Goal: Navigation & Orientation: Find specific page/section

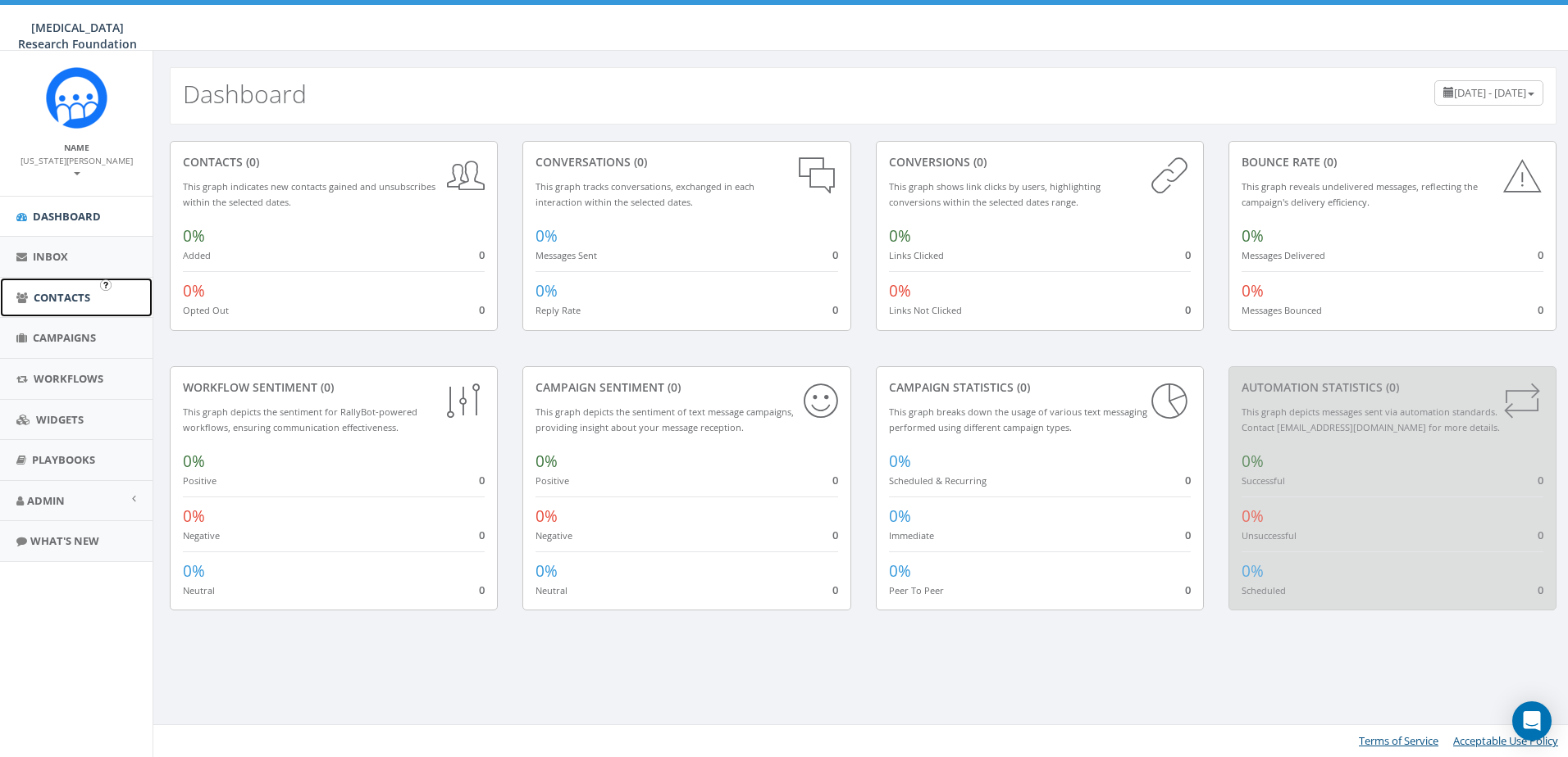
click at [49, 278] on link "Contacts" at bounding box center [76, 298] width 152 height 40
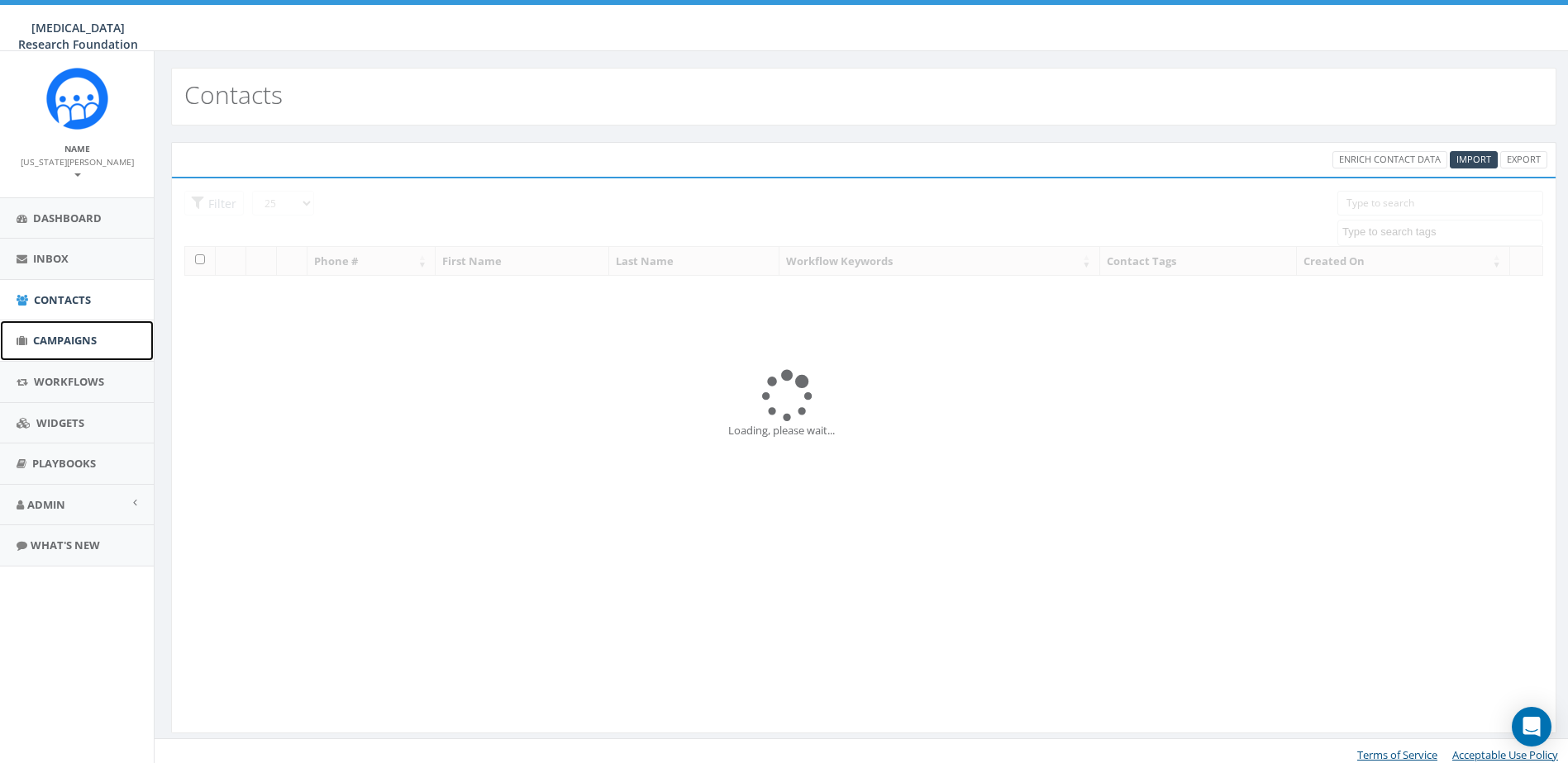
drag, startPoint x: 0, startPoint y: 0, endPoint x: 38, endPoint y: 327, distance: 329.2
click at [37, 333] on span "Campaigns" at bounding box center [65, 340] width 63 height 15
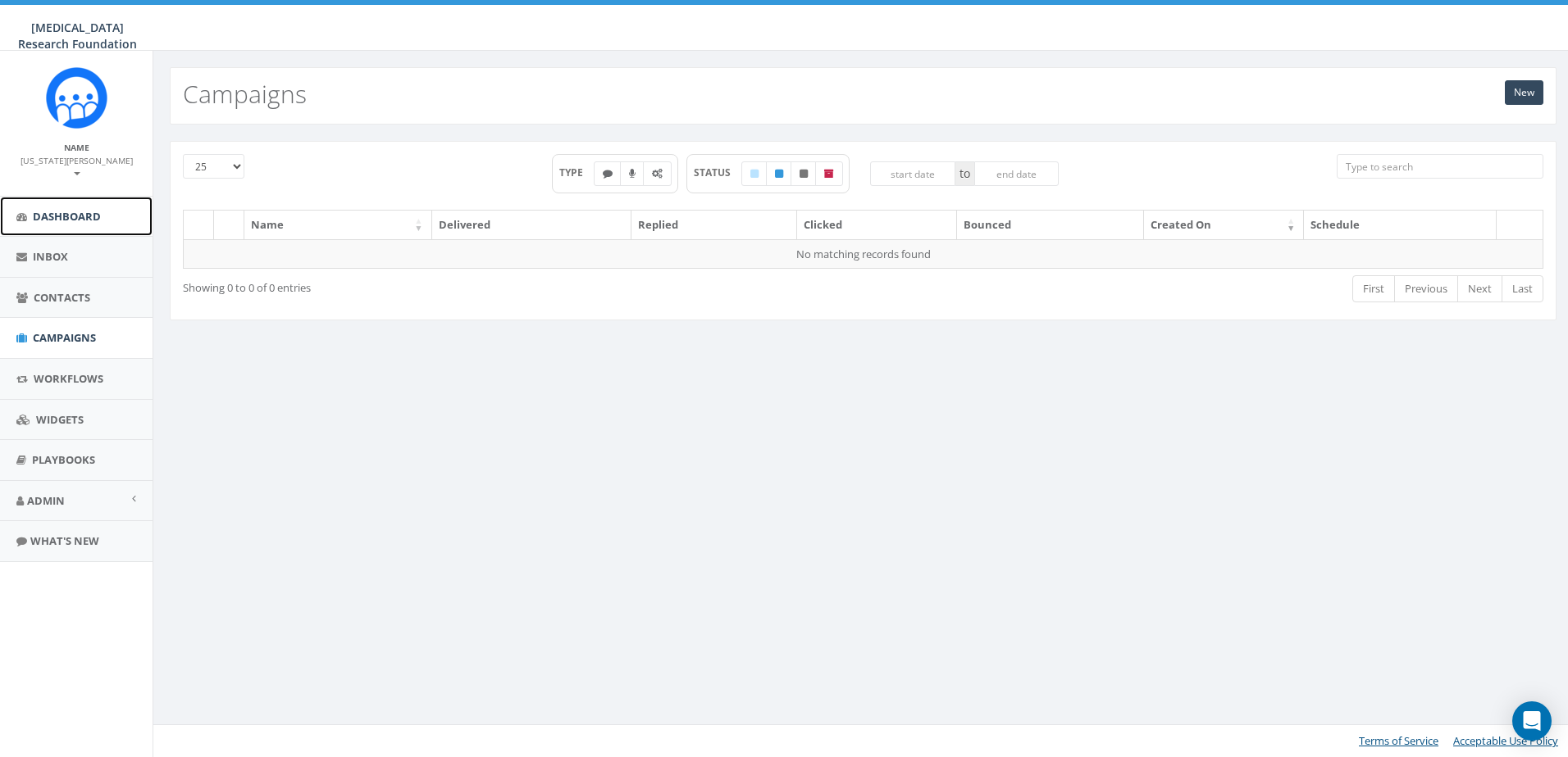
click at [58, 209] on span "Dashboard" at bounding box center [67, 216] width 68 height 15
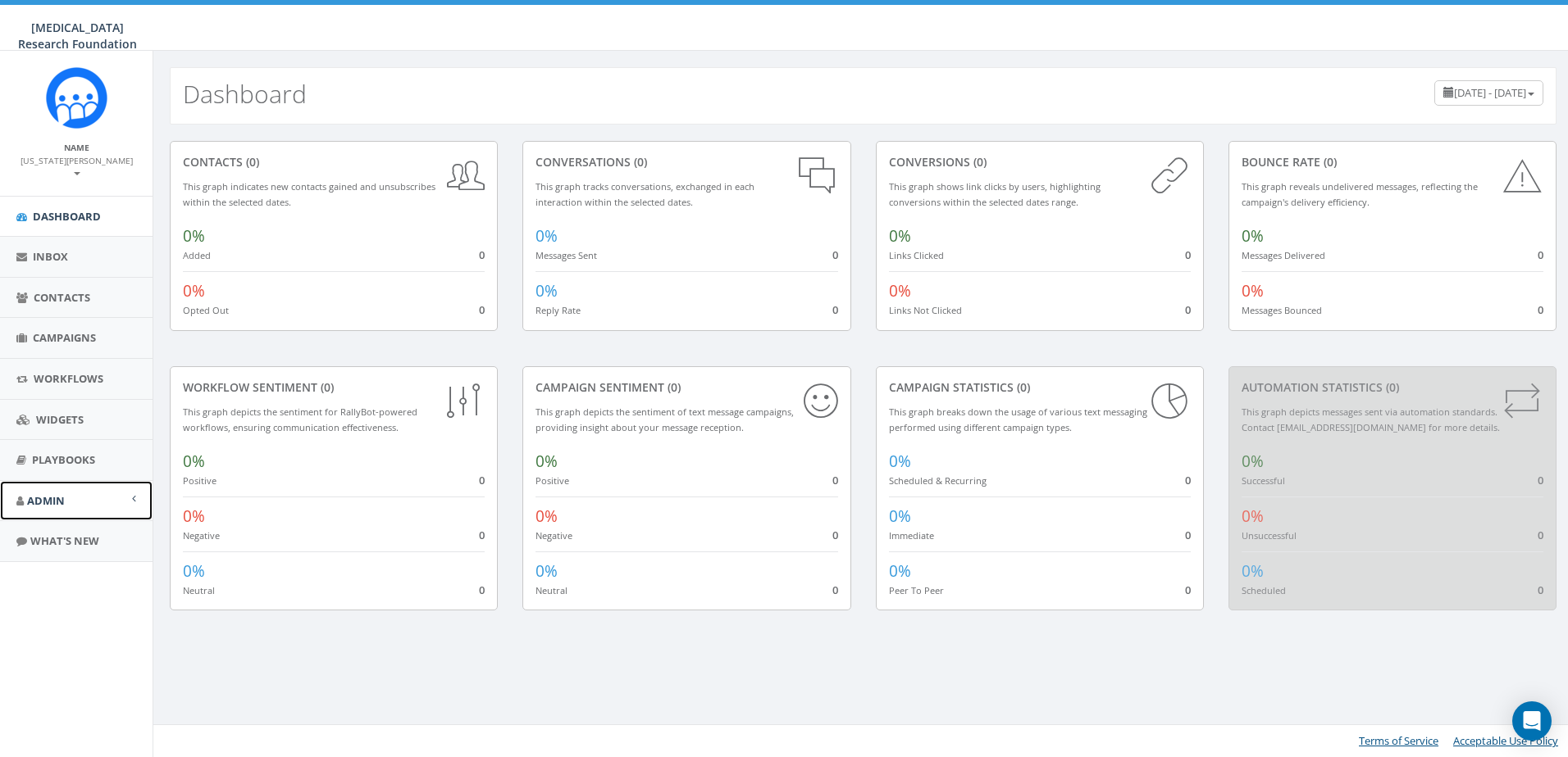
click at [45, 493] on span "Admin" at bounding box center [45, 500] width 38 height 15
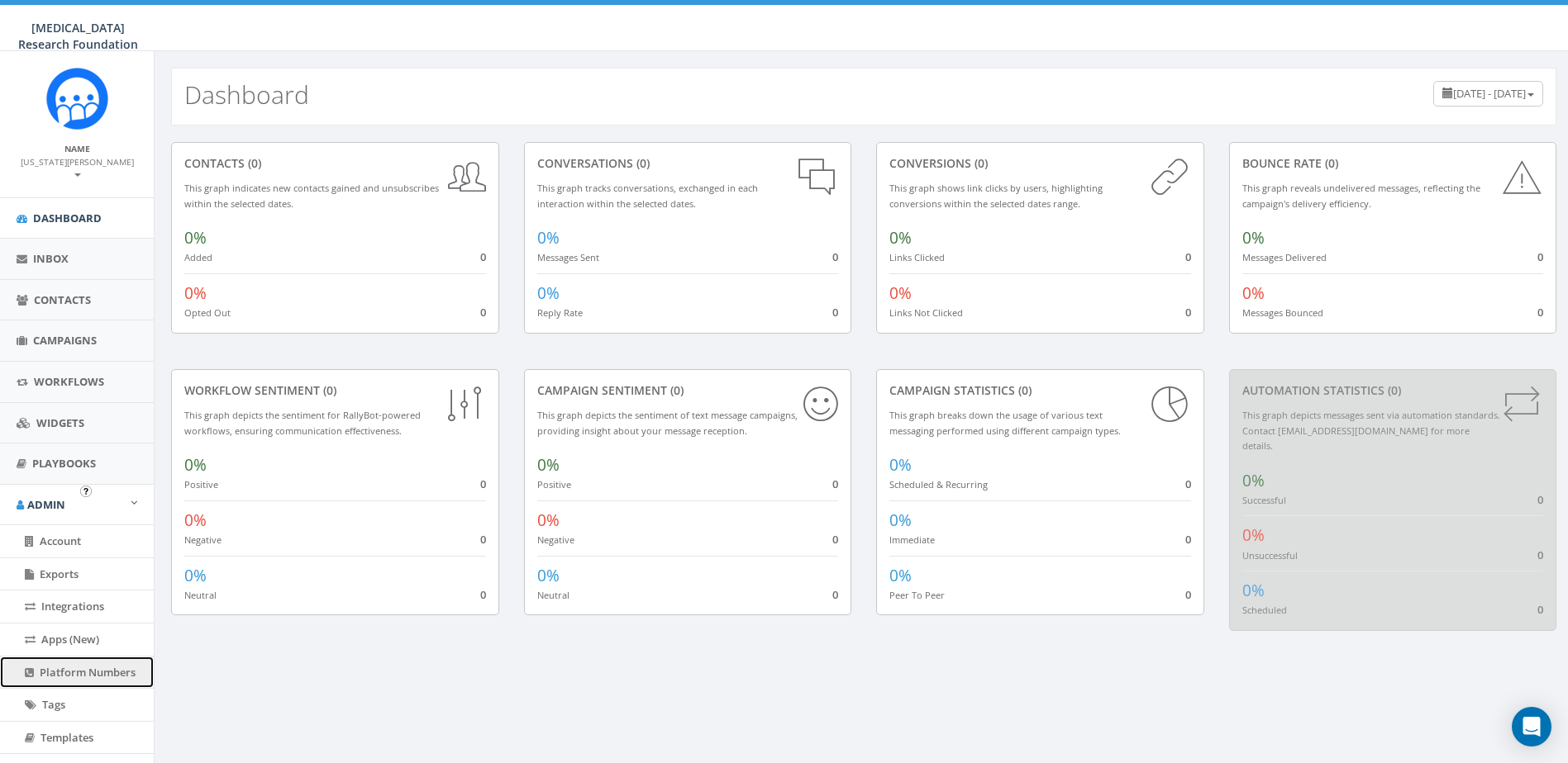
click at [67, 665] on span "Platform Numbers" at bounding box center [87, 672] width 96 height 15
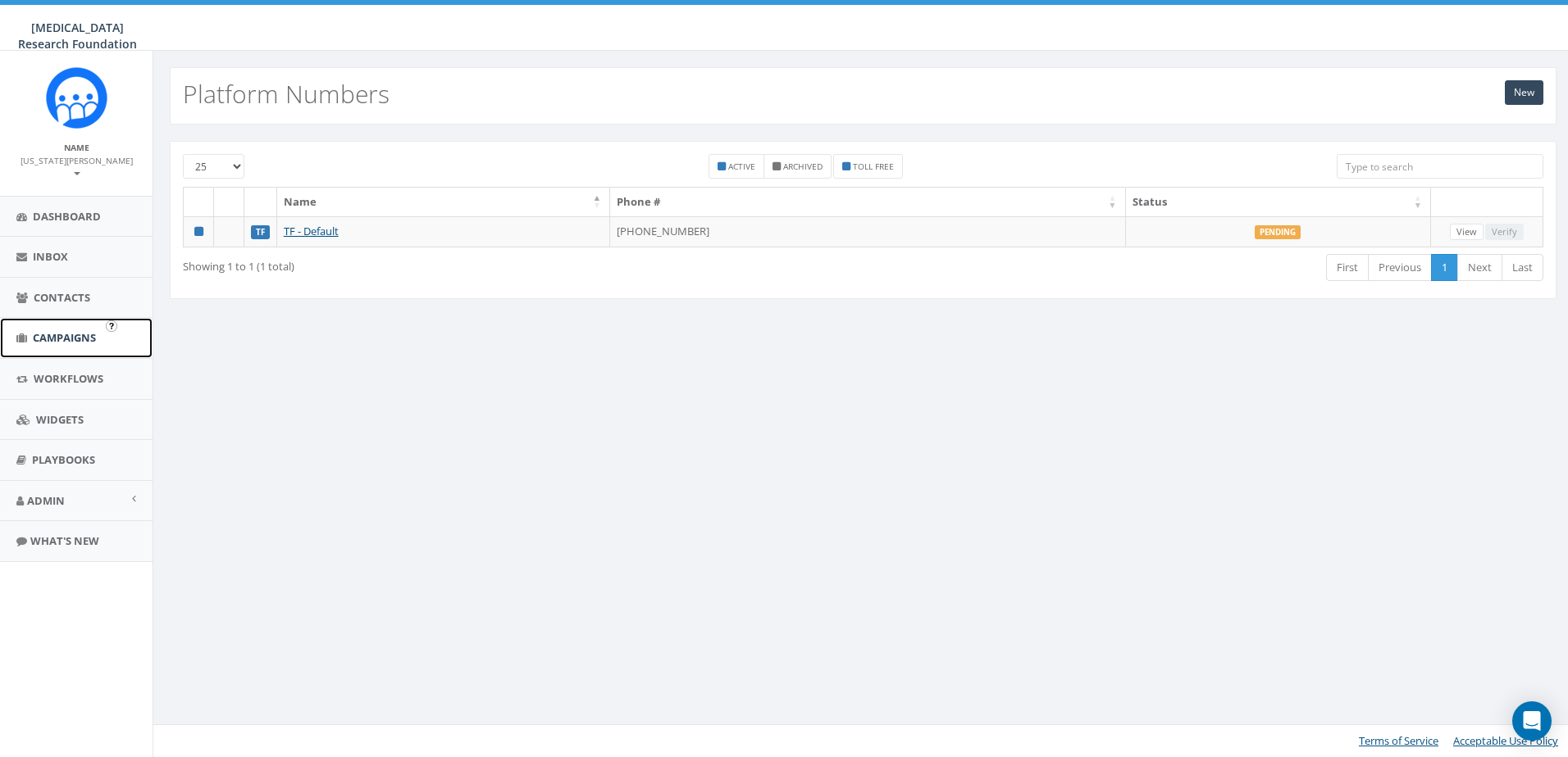
click at [53, 330] on span "Campaigns" at bounding box center [65, 337] width 63 height 15
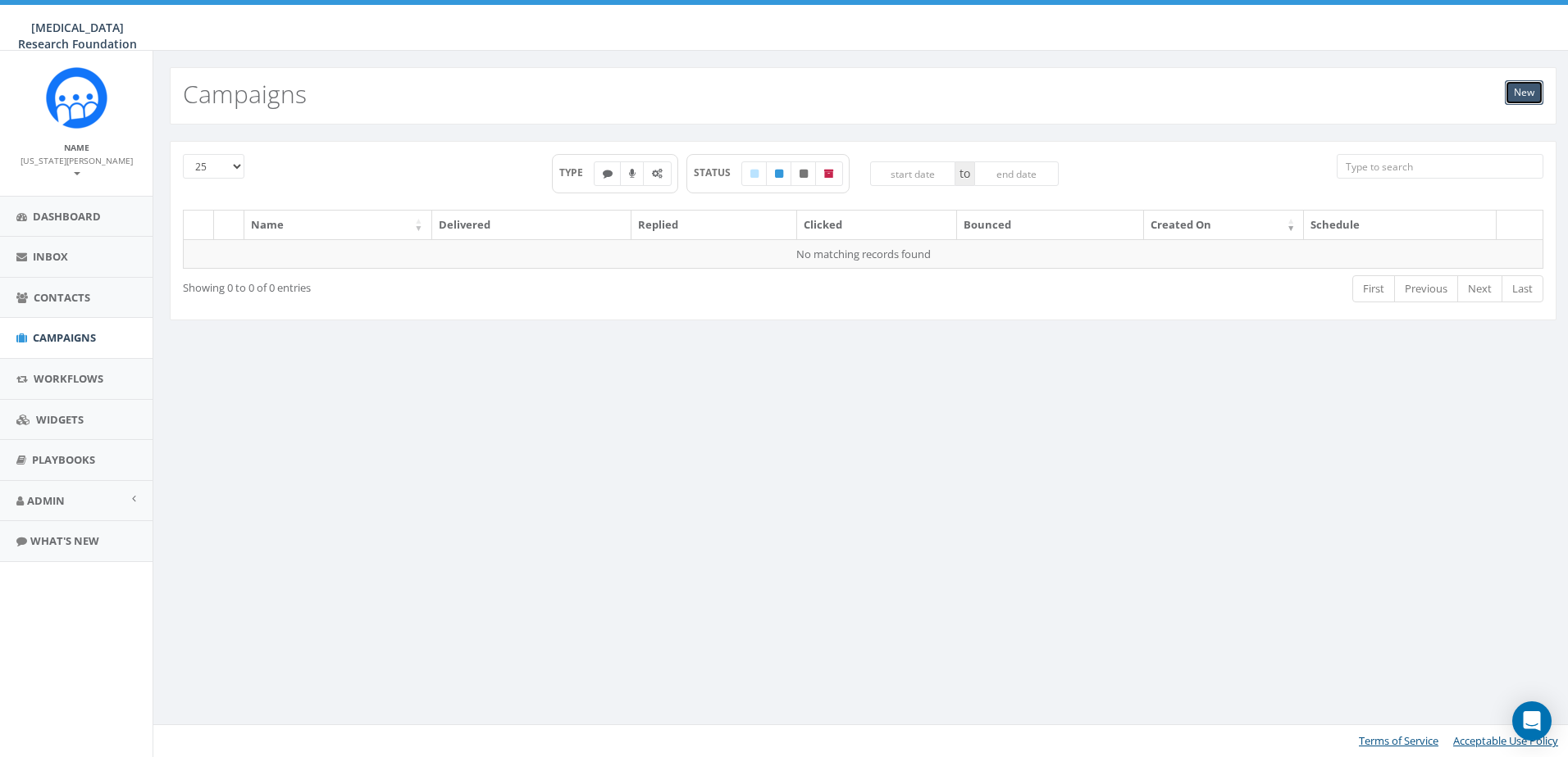
drag, startPoint x: 1529, startPoint y: 91, endPoint x: 1505, endPoint y: 94, distance: 24.2
click at [1529, 91] on link "New" at bounding box center [1524, 93] width 38 height 24
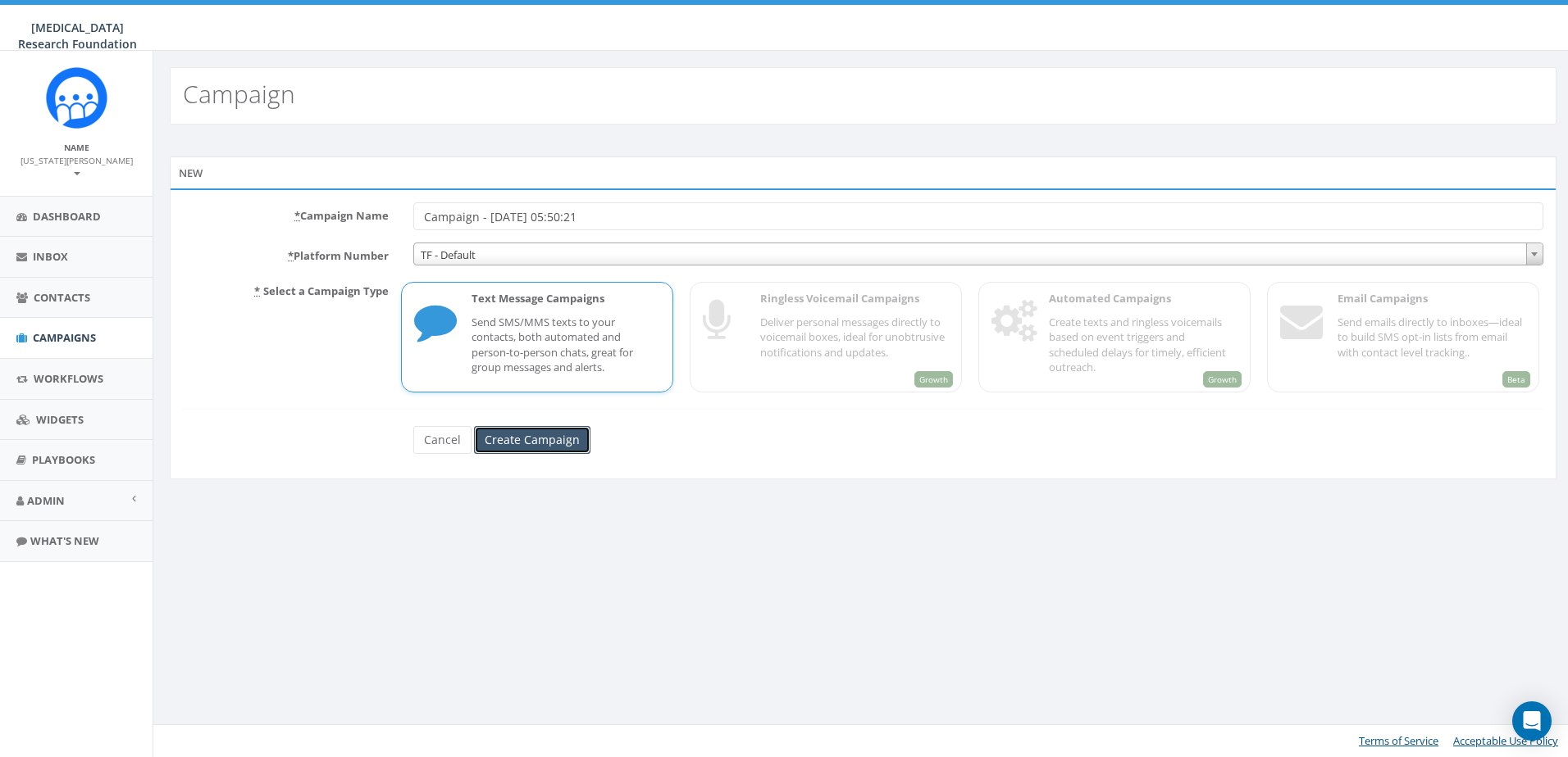
click at [512, 446] on input "Create Campaign" at bounding box center [532, 441] width 116 height 28
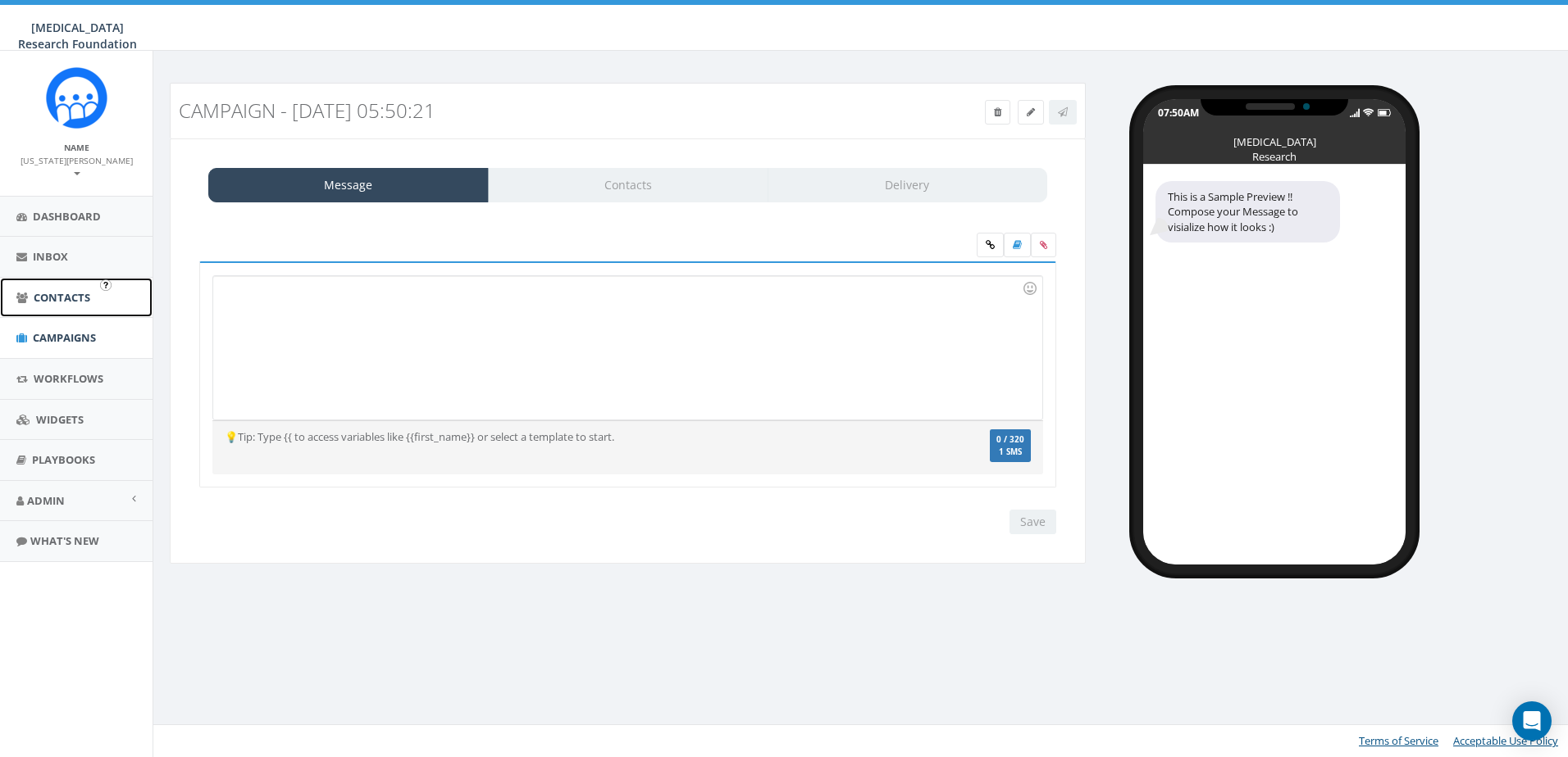
click at [43, 290] on span "Contacts" at bounding box center [61, 297] width 57 height 15
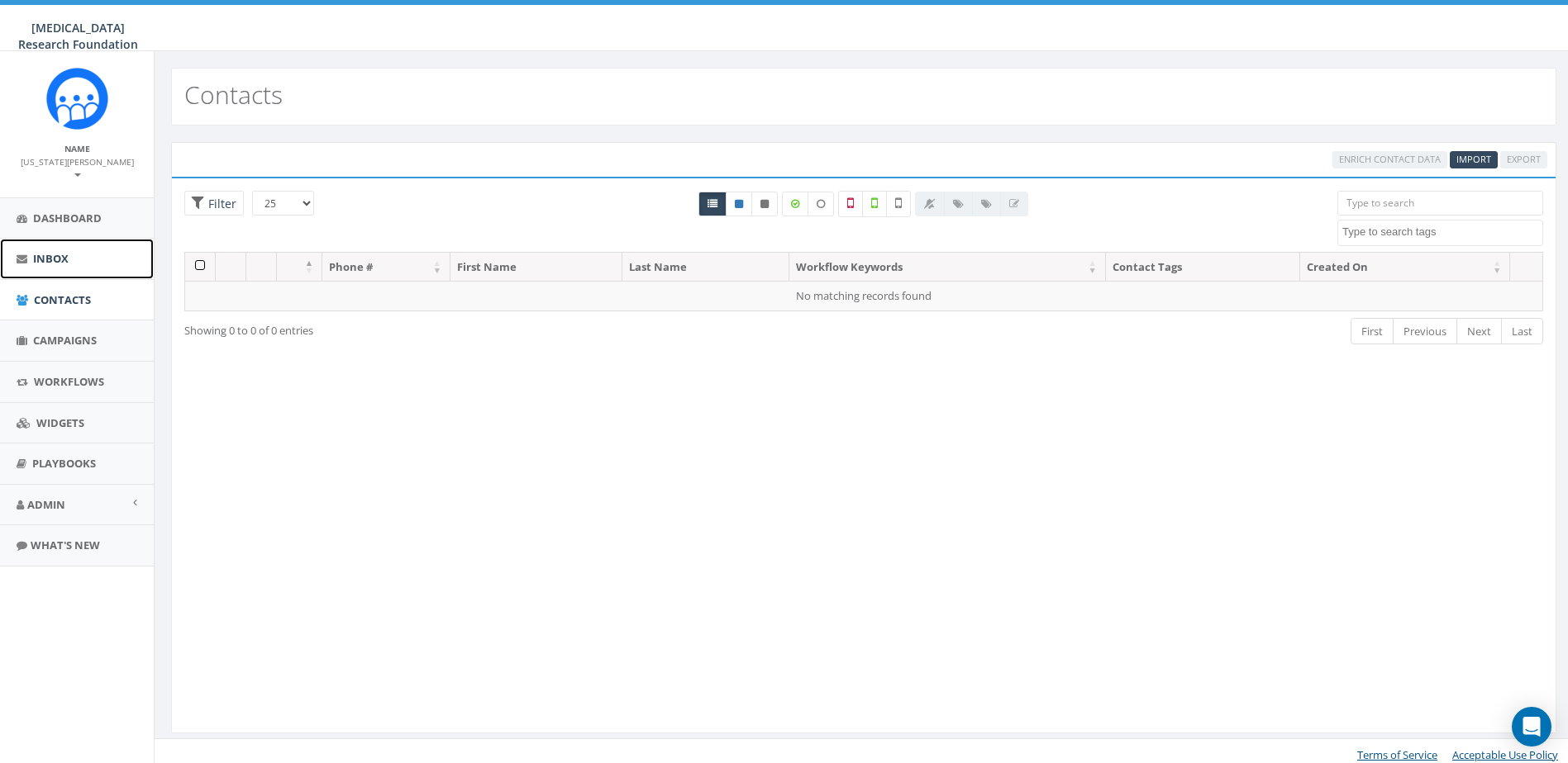
click at [53, 251] on span "Inbox" at bounding box center [51, 258] width 35 height 15
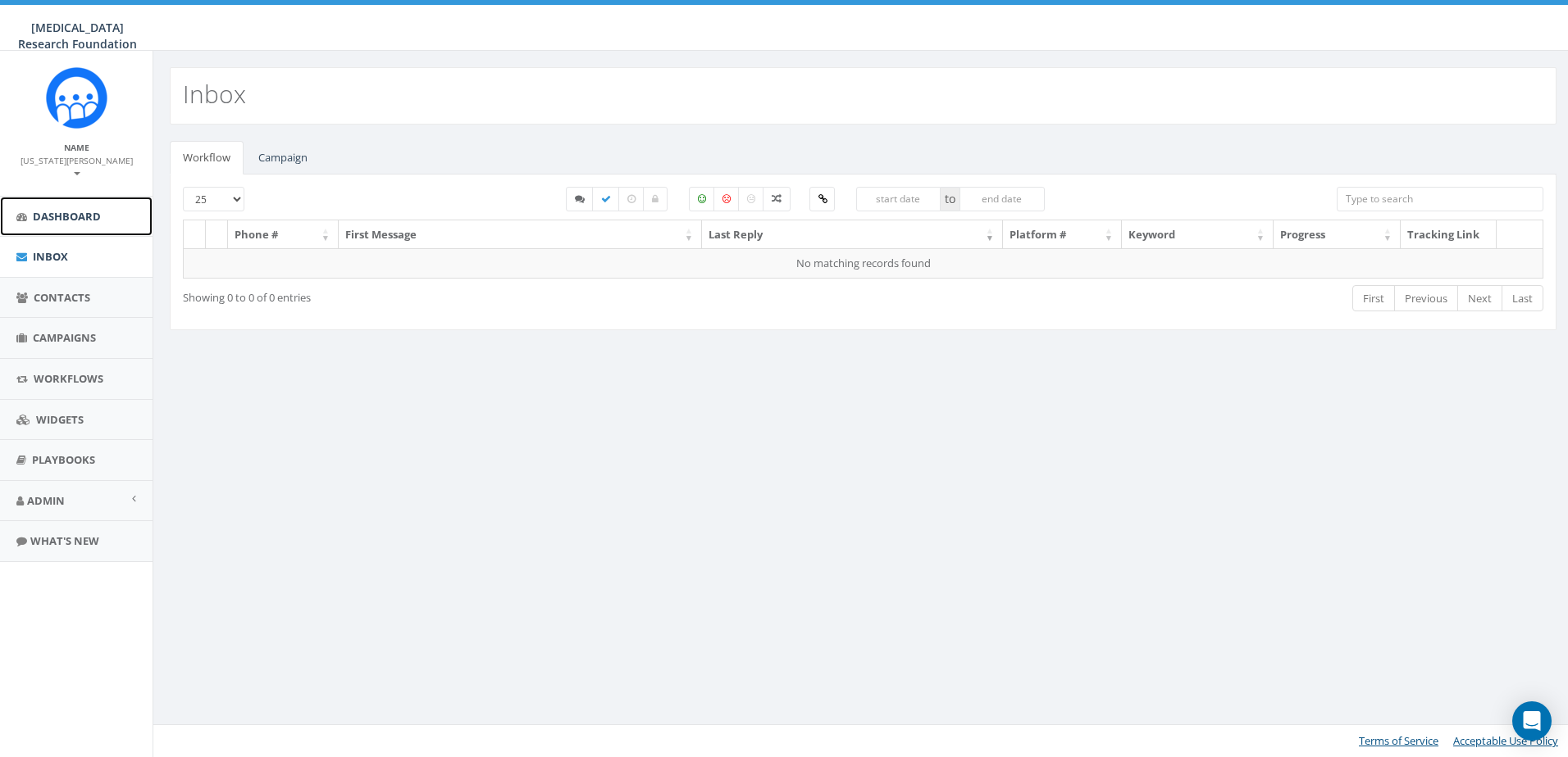
click at [66, 197] on link "Dashboard" at bounding box center [76, 217] width 152 height 40
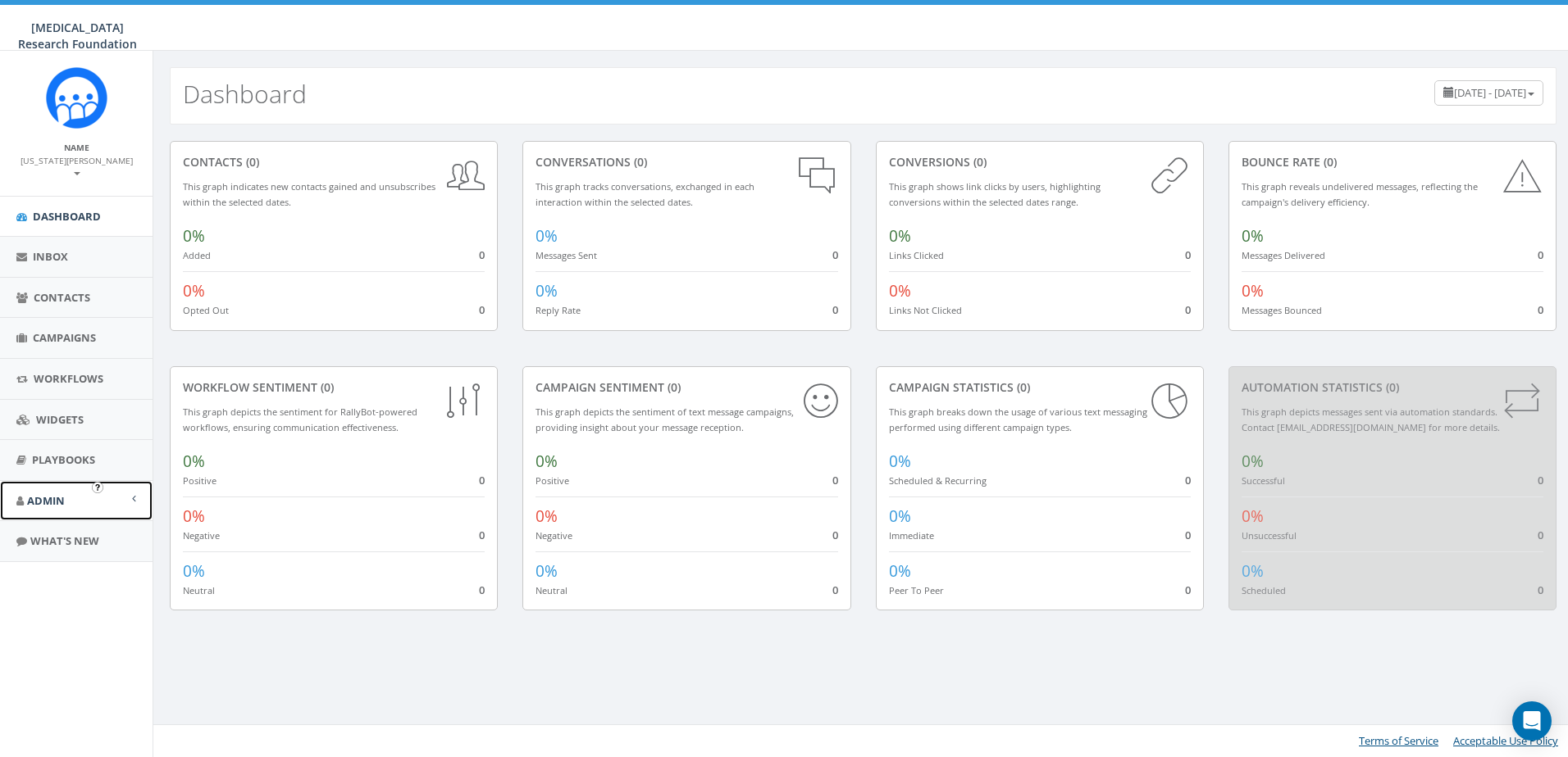
click at [40, 493] on span "Admin" at bounding box center [45, 500] width 38 height 15
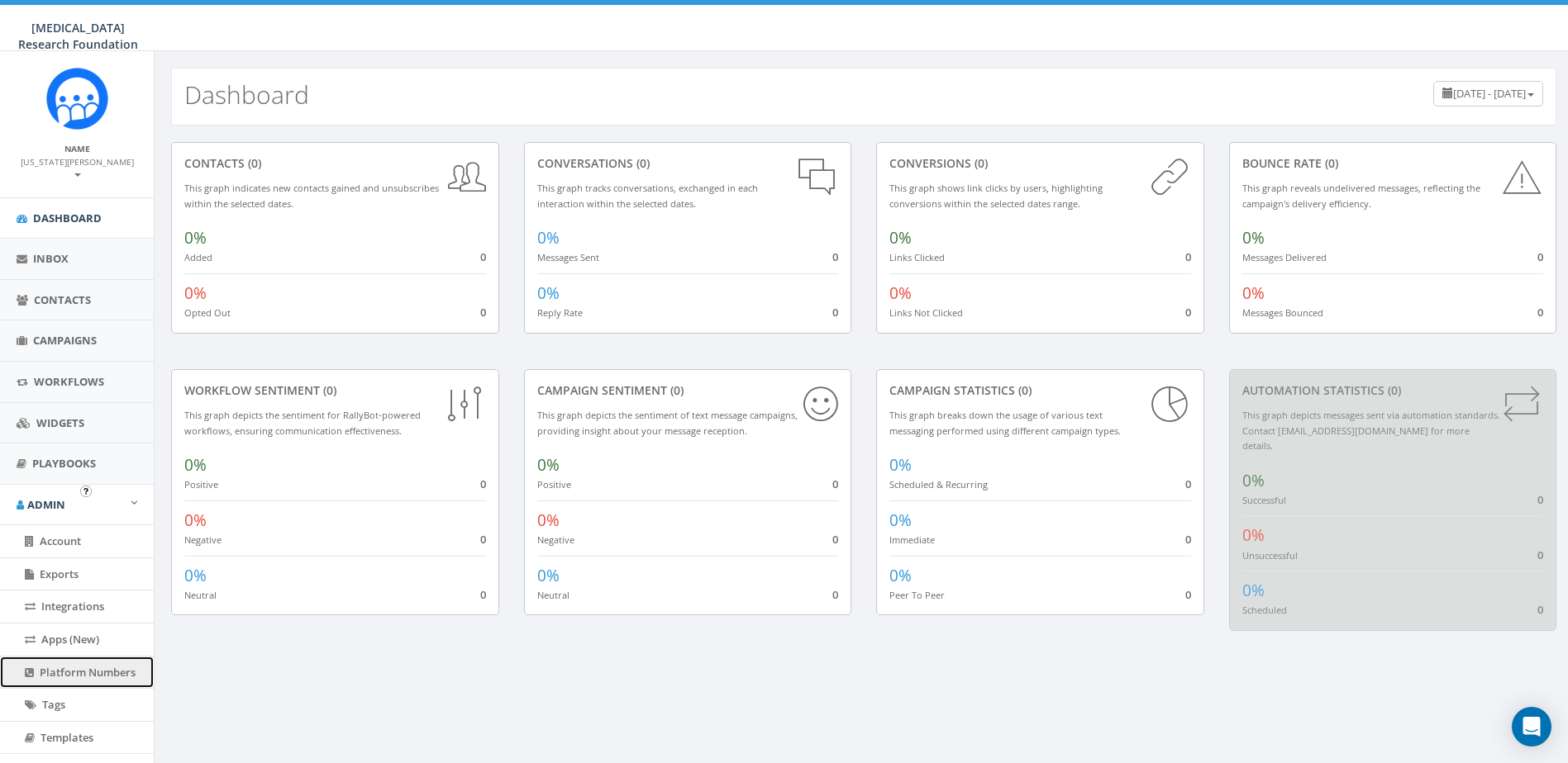
click at [72, 665] on span "Platform Numbers" at bounding box center [87, 672] width 96 height 15
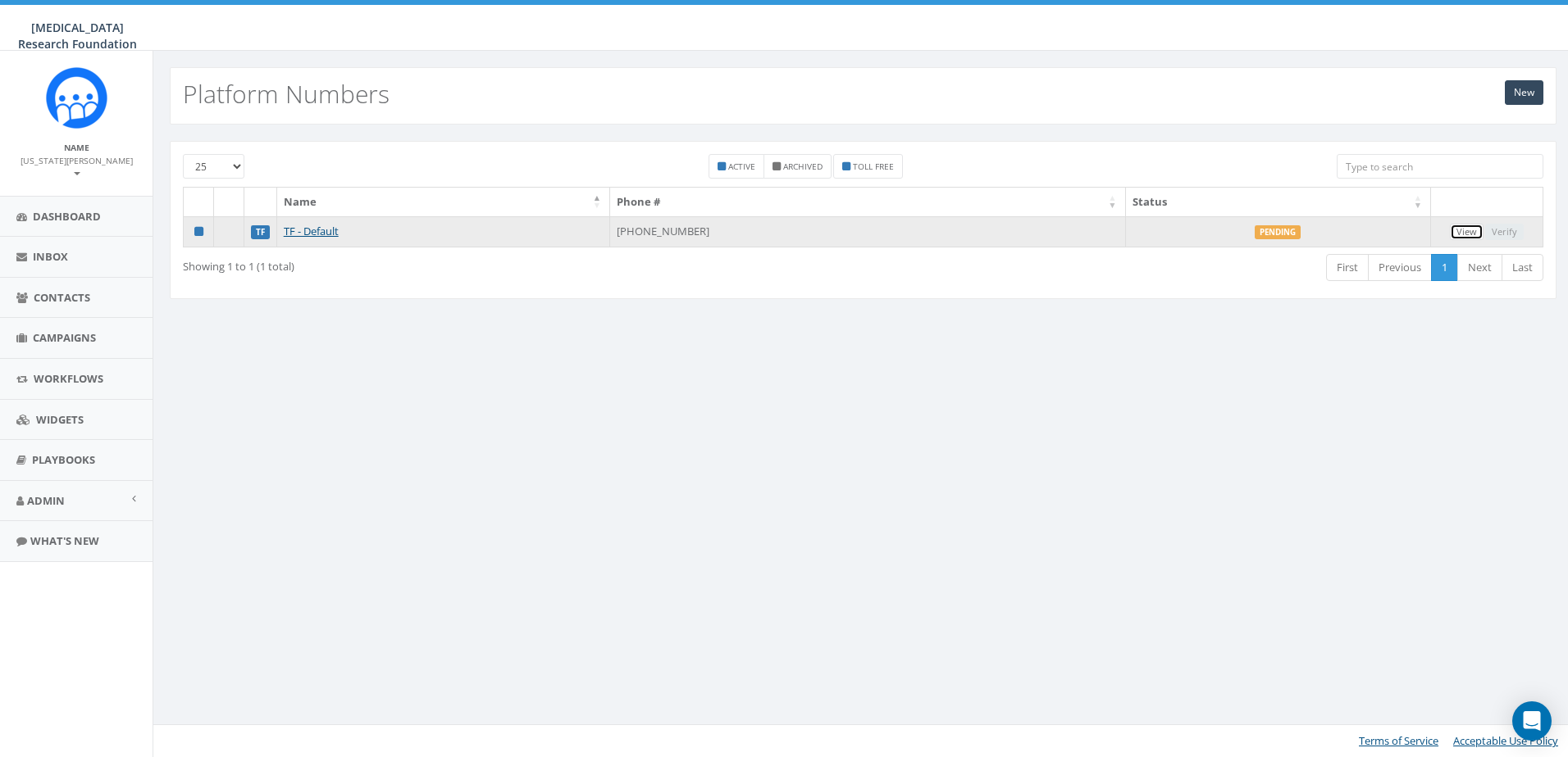
click at [1467, 232] on link "View" at bounding box center [1467, 233] width 33 height 17
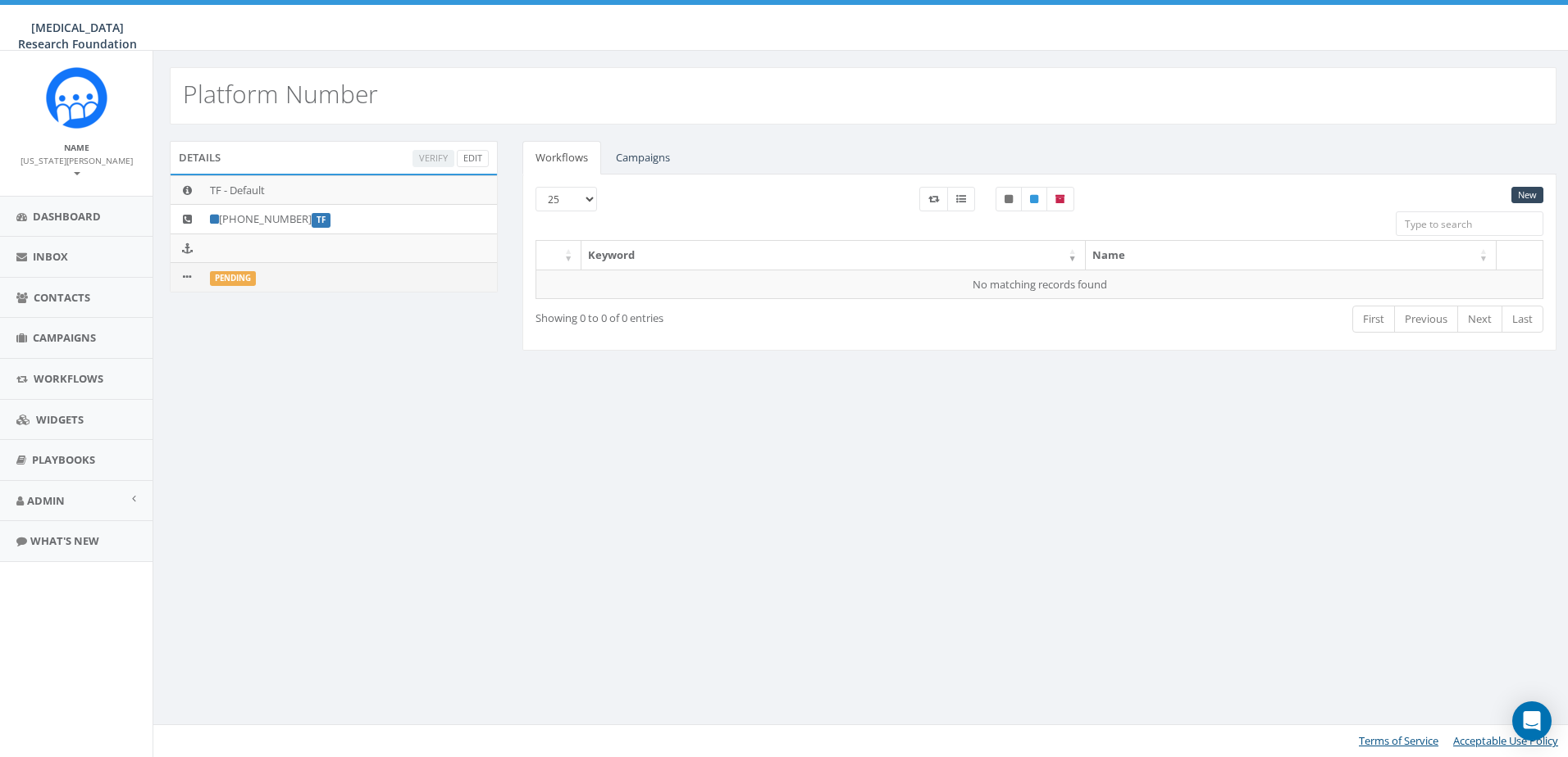
click at [191, 278] on icon at bounding box center [186, 277] width 8 height 10
click at [180, 278] on td at bounding box center [187, 277] width 33 height 29
click at [917, 388] on div "Platform Number Details Verify Edit TF - Default [PHONE_NUMBER] TF Pending Work…" at bounding box center [862, 404] width 1420 height 706
